Goal: Task Accomplishment & Management: Manage account settings

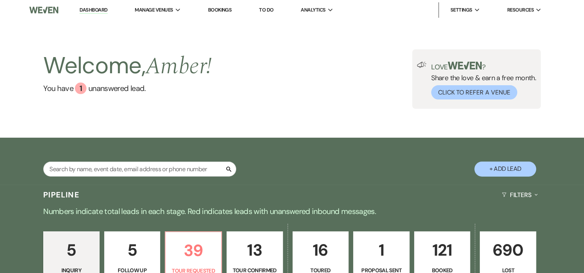
click at [440, 246] on p "121" at bounding box center [442, 250] width 46 height 26
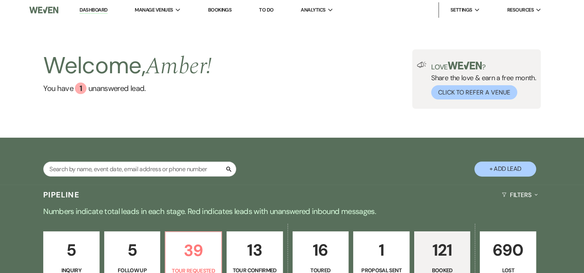
scroll to position [239, 0]
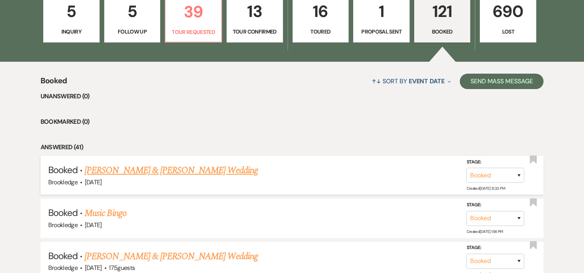
click at [129, 171] on link "[PERSON_NAME] & [PERSON_NAME] Wedding" at bounding box center [171, 171] width 173 height 14
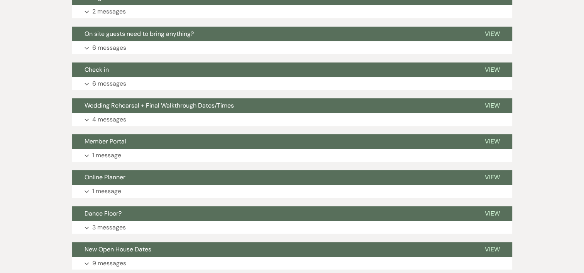
scroll to position [275, 0]
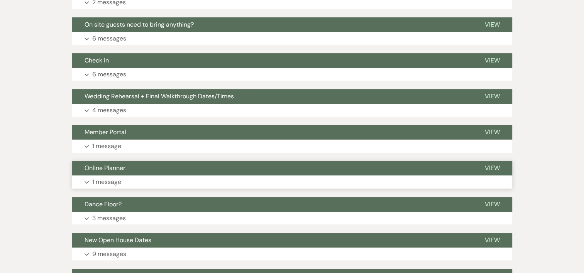
click at [106, 184] on p "1 message" at bounding box center [106, 182] width 29 height 10
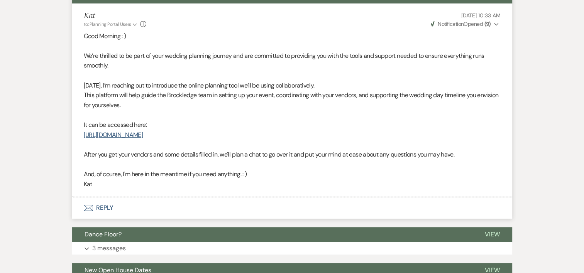
scroll to position [439, 0]
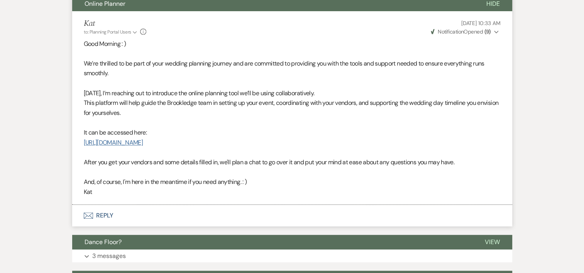
click at [143, 144] on link "[URL][DOMAIN_NAME]" at bounding box center [113, 143] width 59 height 8
